Goal: Information Seeking & Learning: Learn about a topic

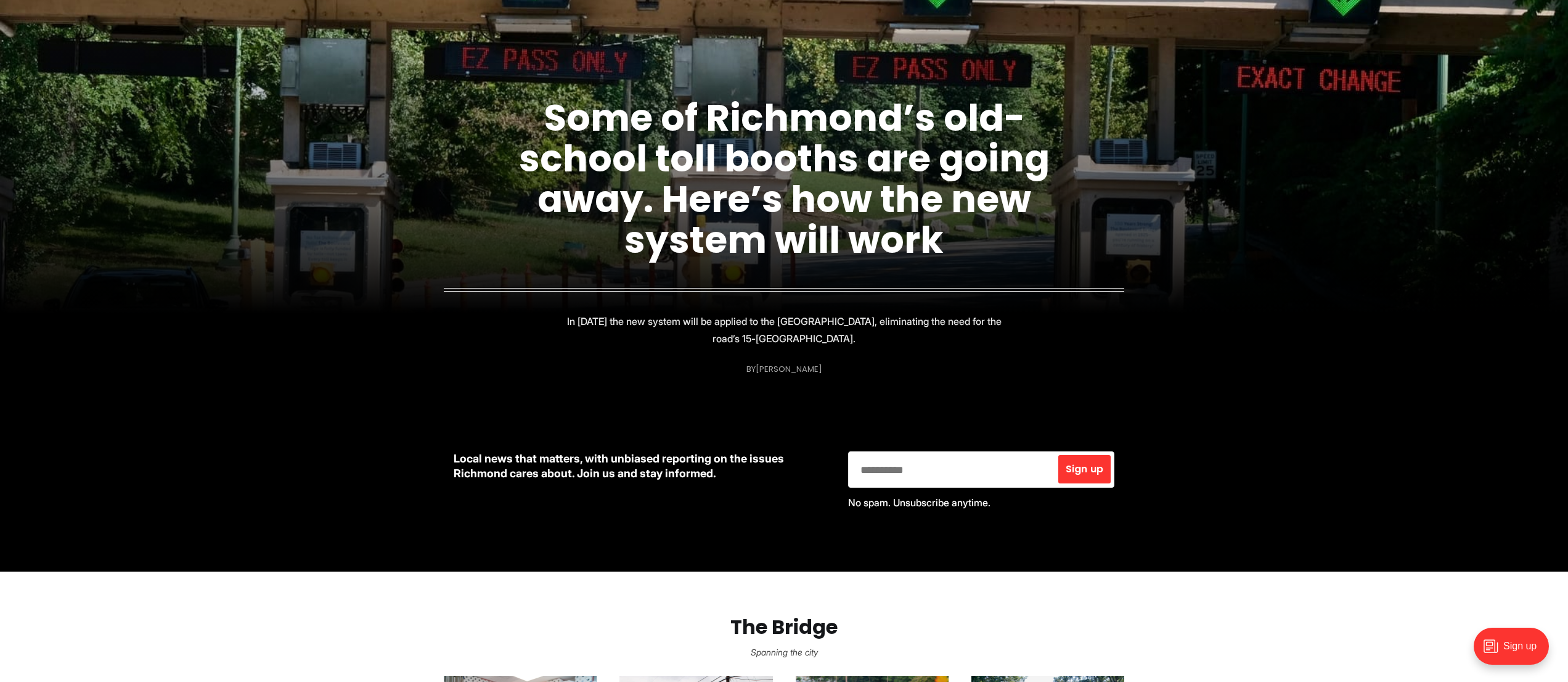
scroll to position [171, 0]
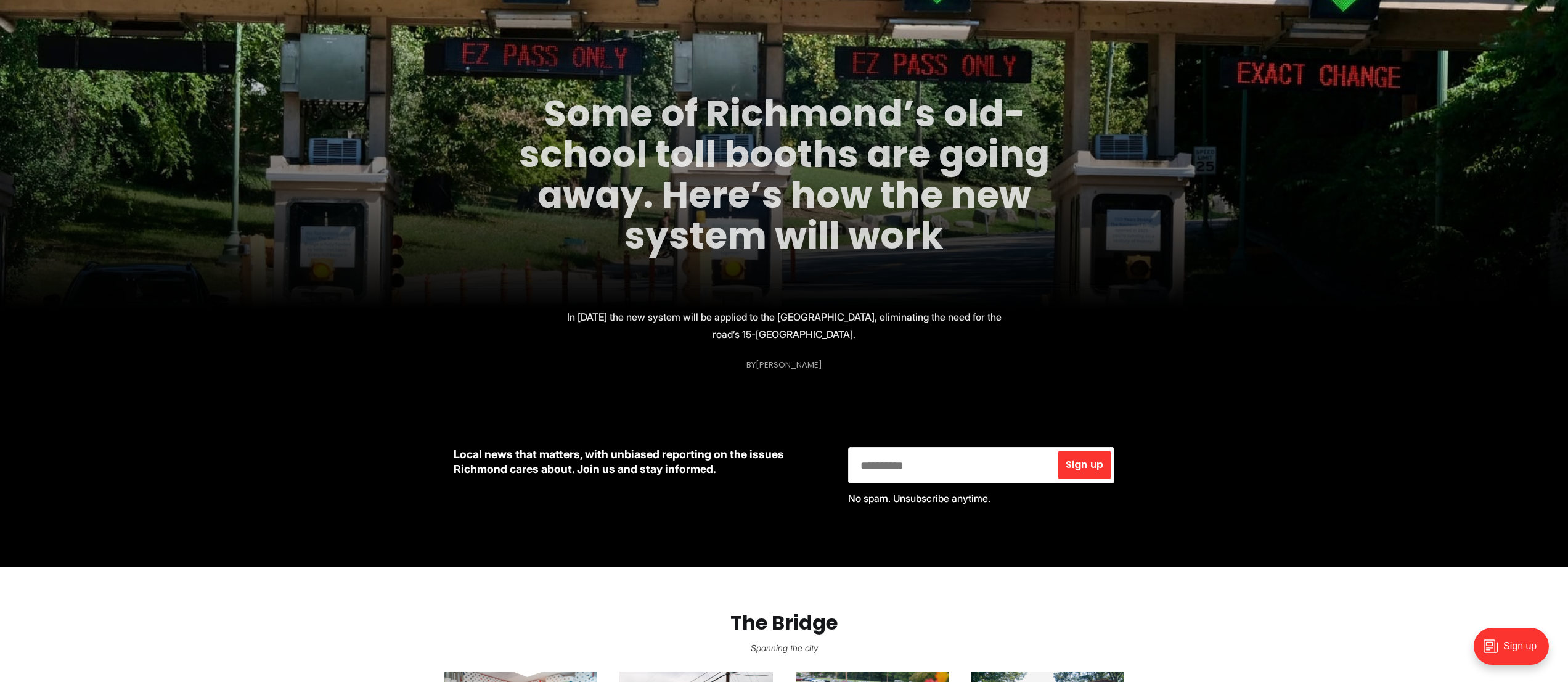
click at [701, 180] on link "Some of Richmond’s old-school toll booths are going away. Here’s how the new sy…" at bounding box center [784, 175] width 531 height 174
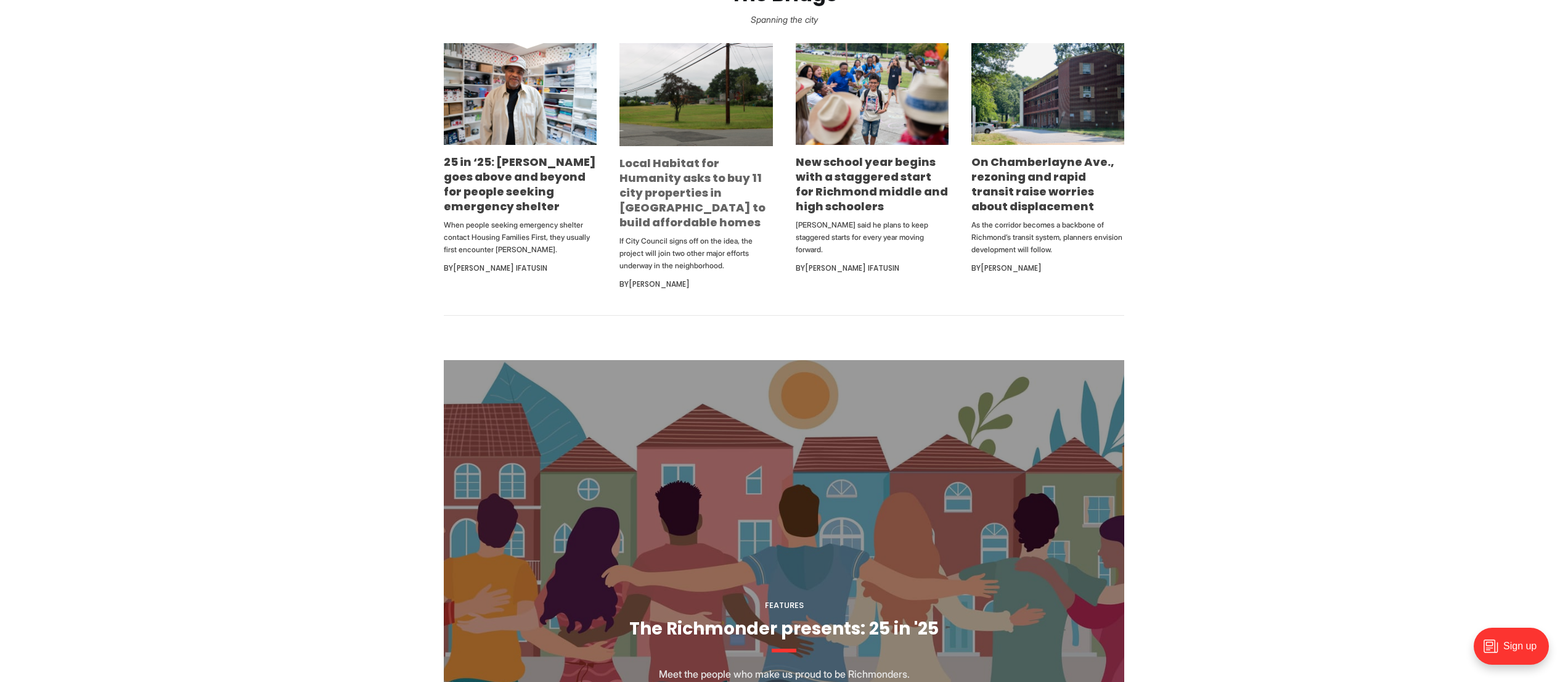
scroll to position [803, 0]
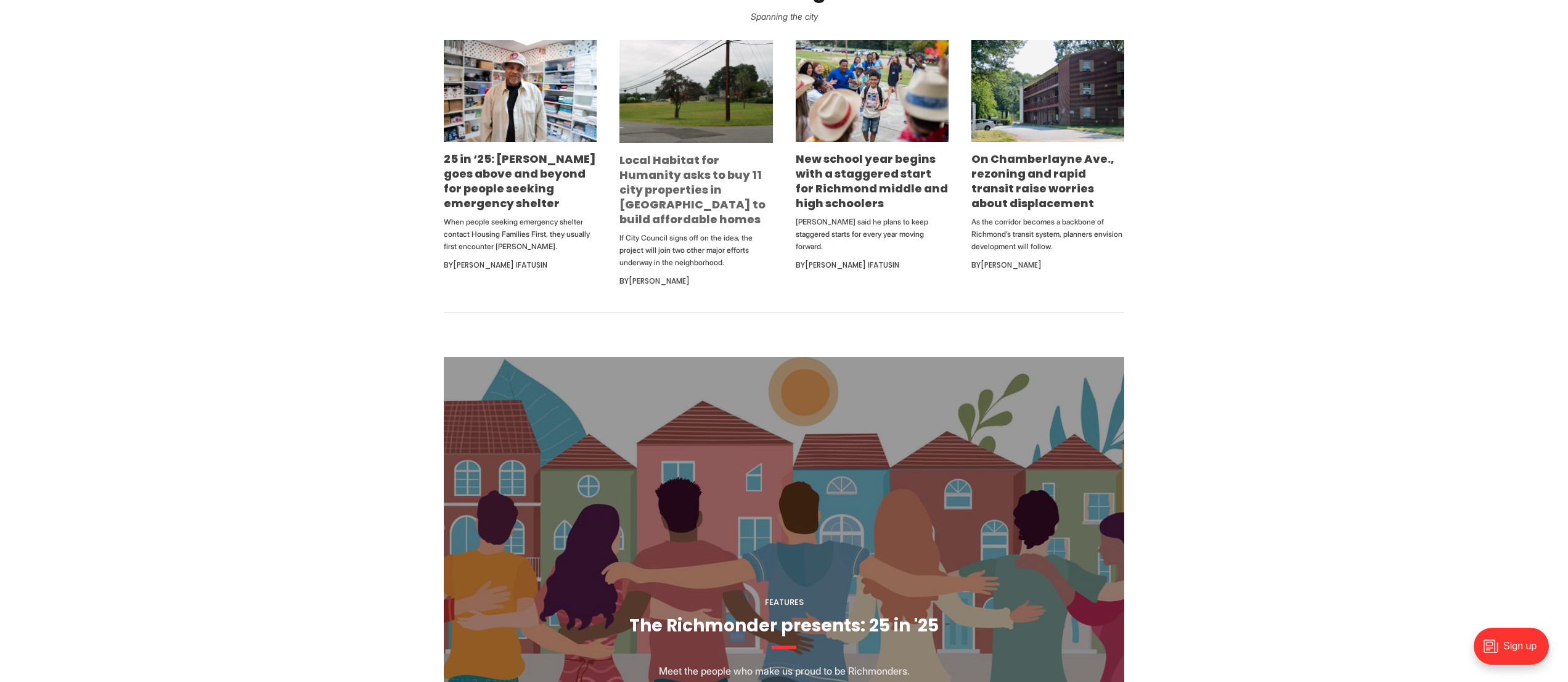
click at [669, 208] on link "Local Habitat for Humanity asks to buy 11 city properties in [GEOGRAPHIC_DATA] …" at bounding box center [692, 189] width 146 height 75
click at [515, 175] on link "25 in ‘25: [PERSON_NAME] goes above and beyond for people seeking emergency she…" at bounding box center [519, 181] width 152 height 60
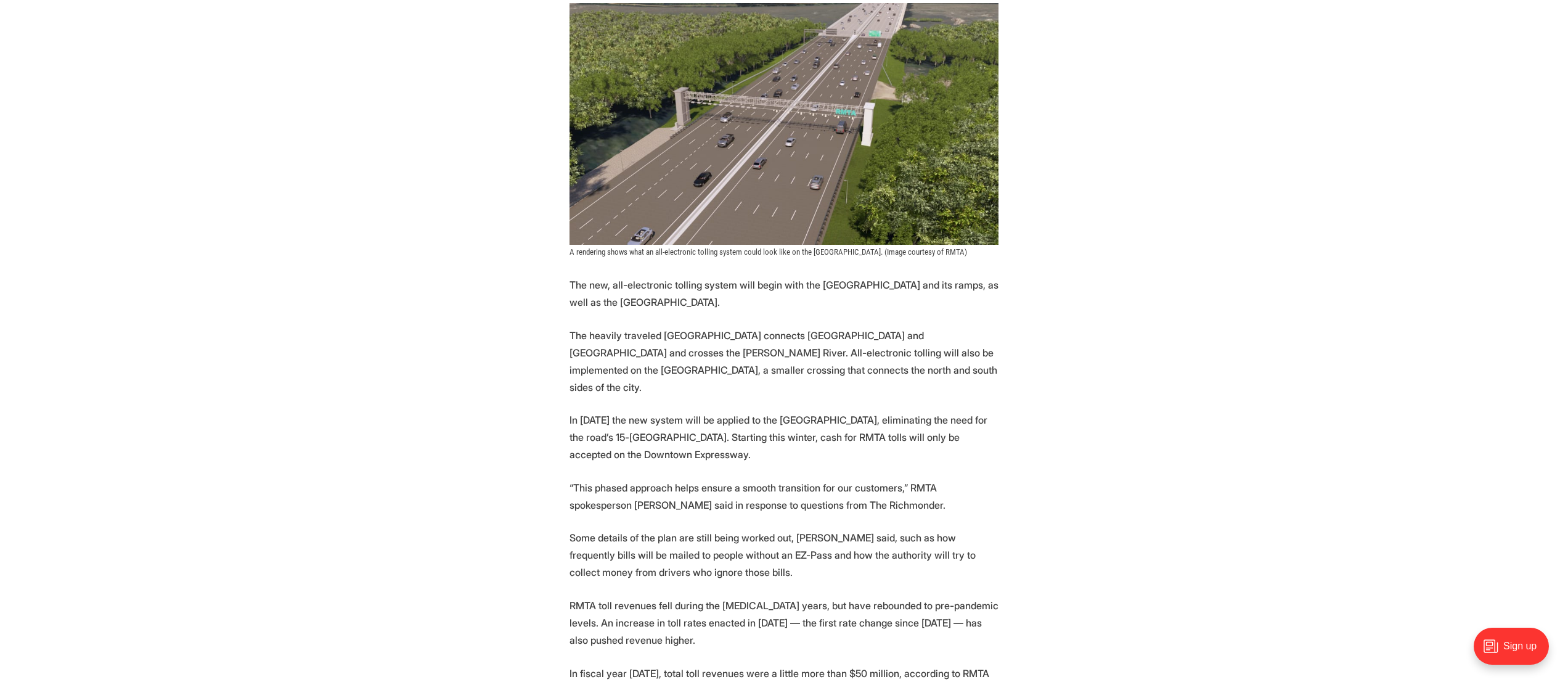
scroll to position [1242, 0]
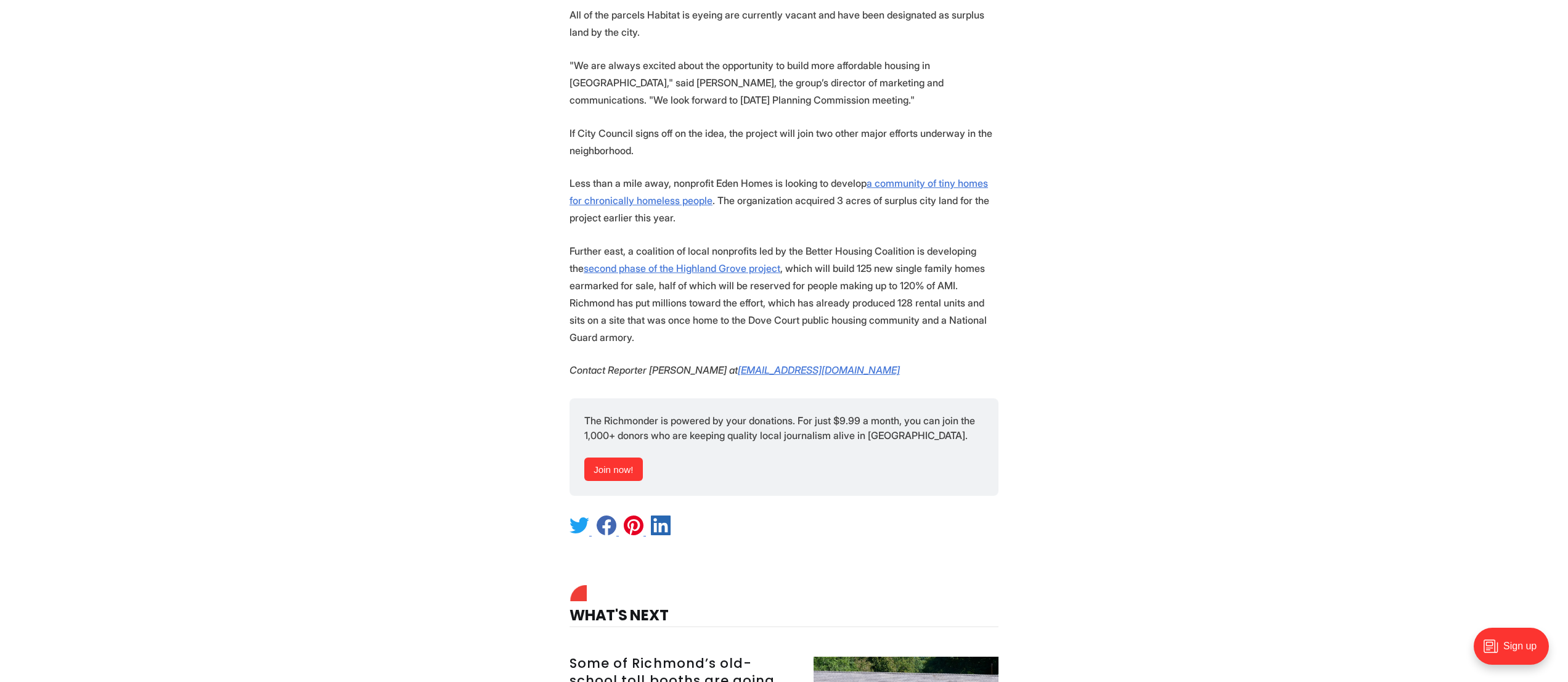
scroll to position [1469, 0]
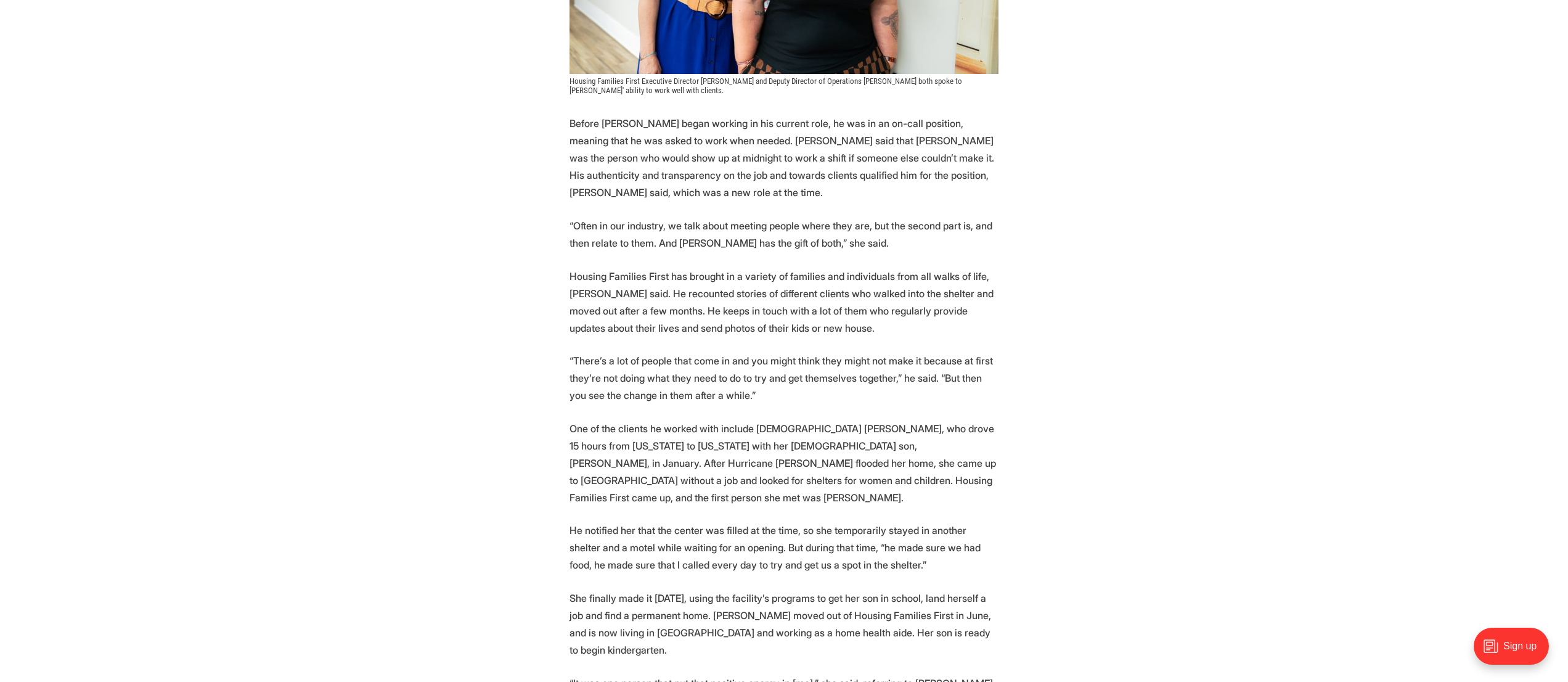
scroll to position [1818, 0]
